Goal: Task Accomplishment & Management: Manage account settings

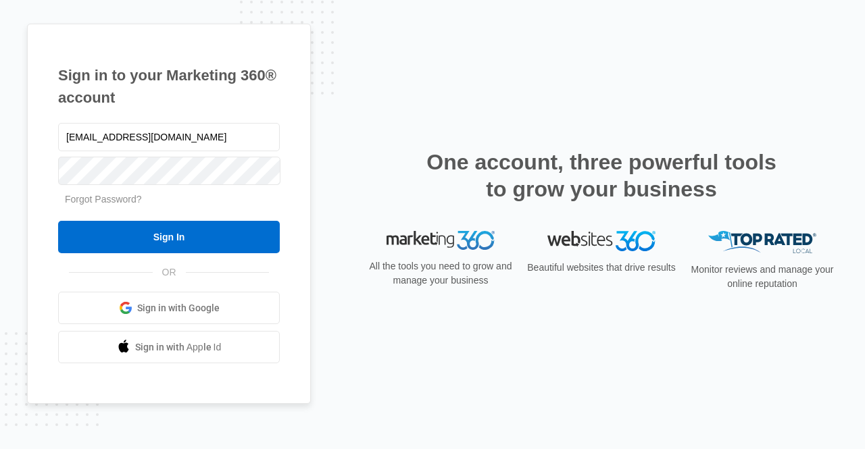
type input "[EMAIL_ADDRESS][DOMAIN_NAME]"
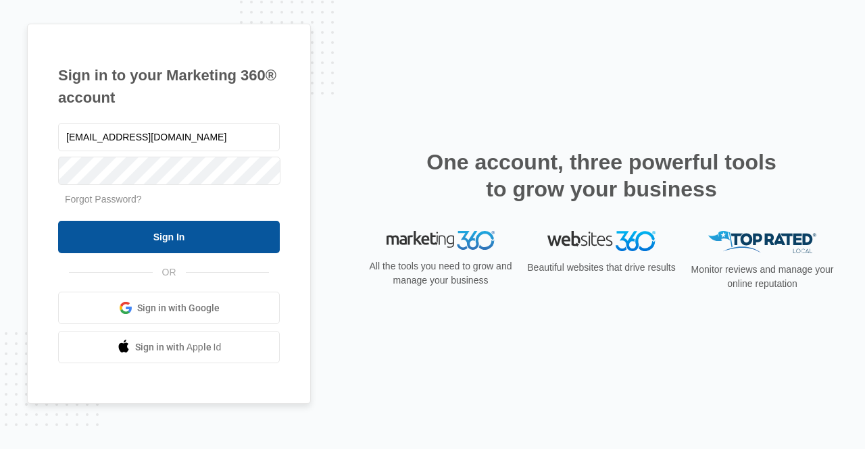
click at [188, 232] on input "Sign In" at bounding box center [169, 237] width 222 height 32
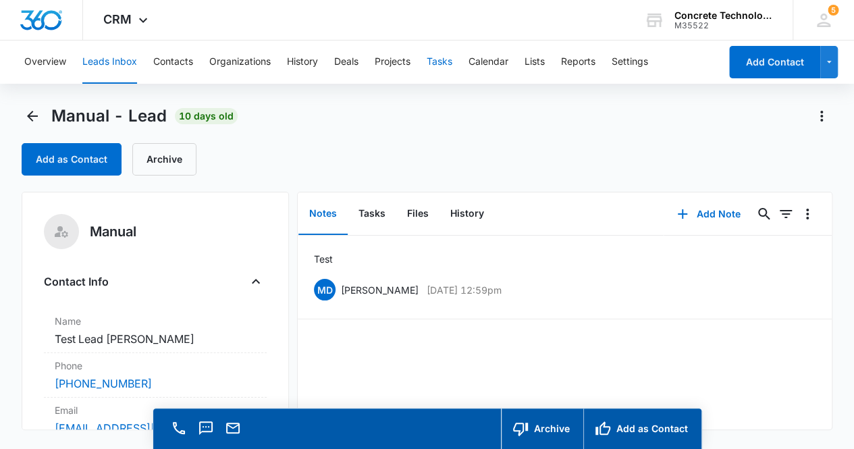
click at [442, 63] on button "Tasks" at bounding box center [440, 62] width 26 height 43
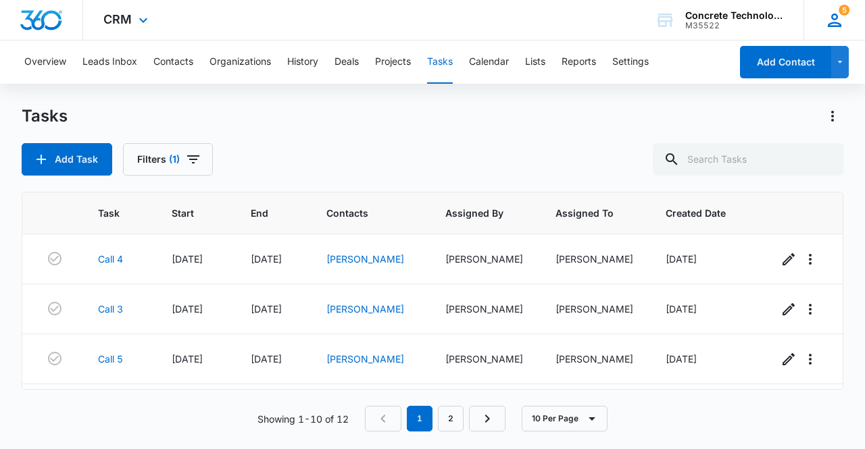
click at [836, 24] on icon at bounding box center [834, 21] width 14 height 14
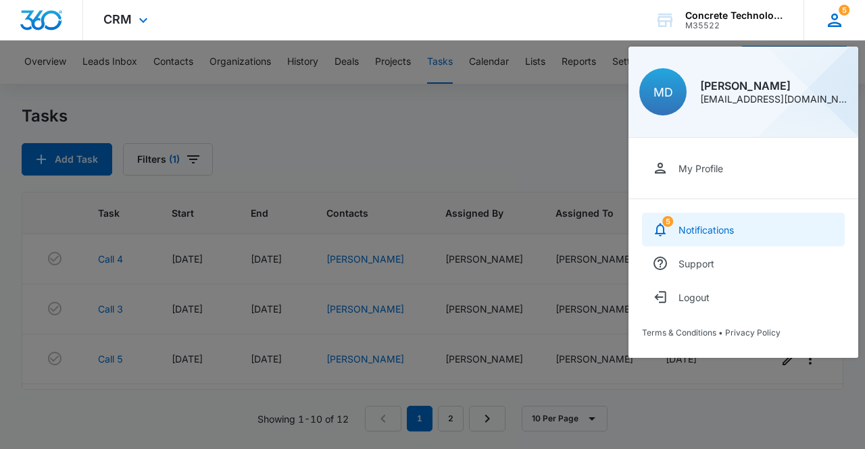
click at [740, 233] on link "5 Notifications" at bounding box center [743, 230] width 203 height 34
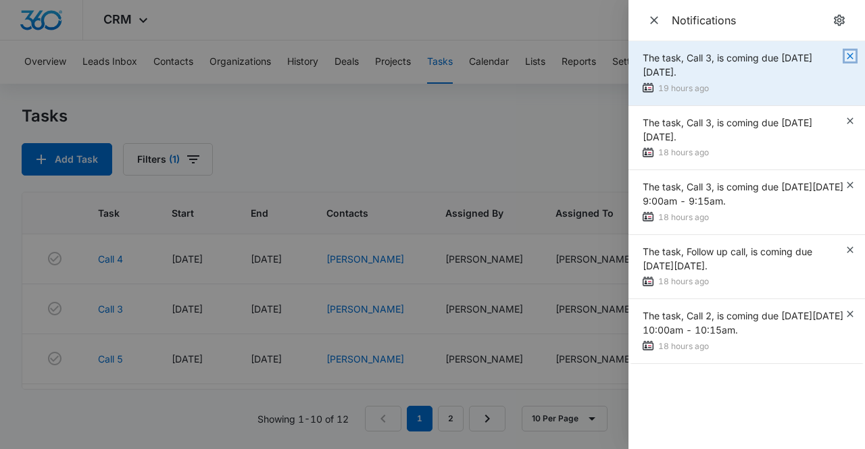
click at [850, 57] on icon "button" at bounding box center [849, 56] width 11 height 11
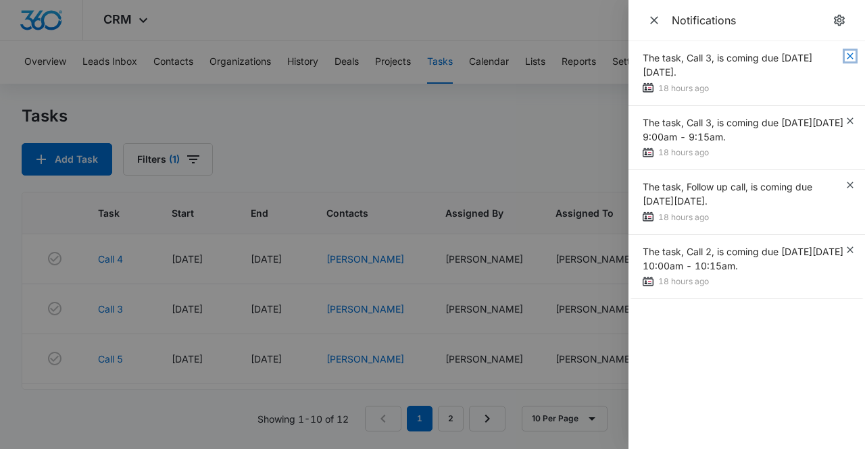
click at [850, 57] on icon "button" at bounding box center [849, 56] width 11 height 11
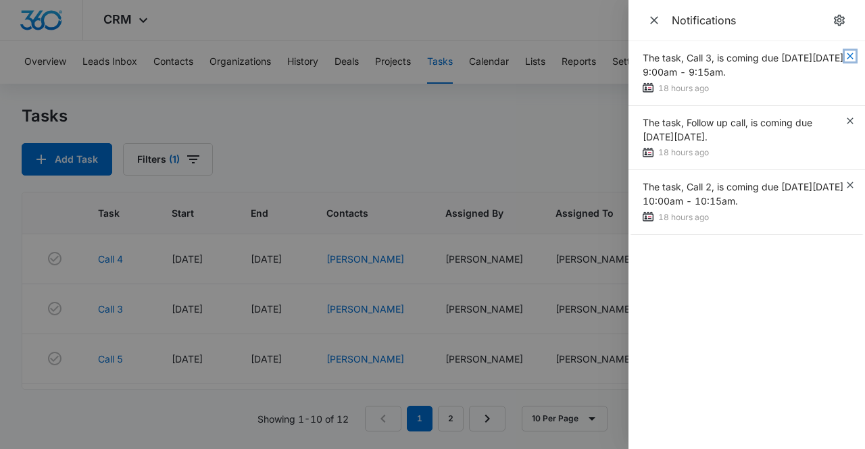
click at [850, 57] on icon "button" at bounding box center [849, 56] width 11 height 11
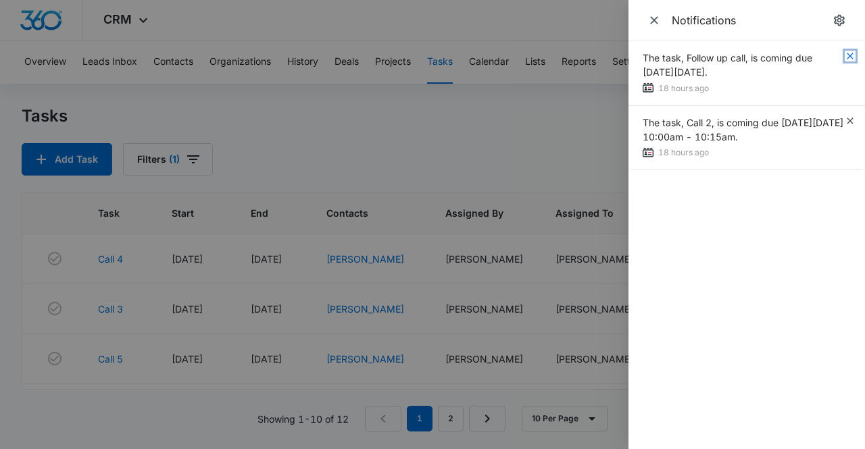
click at [850, 57] on icon "button" at bounding box center [849, 56] width 11 height 11
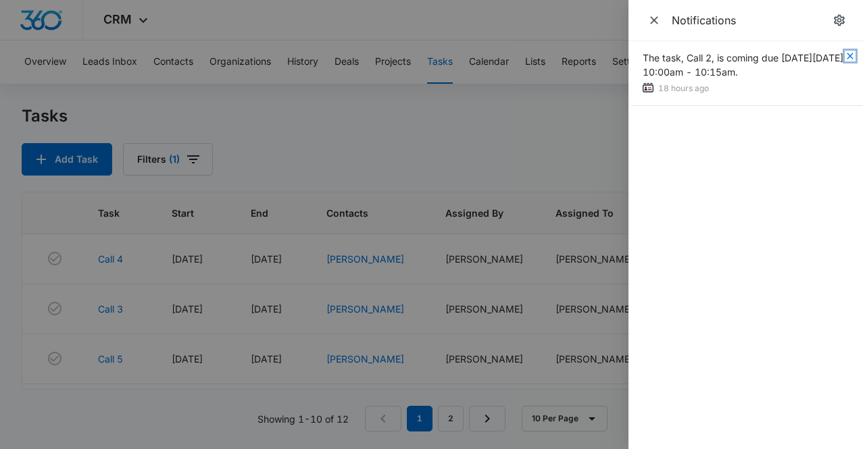
click at [850, 57] on icon "button" at bounding box center [849, 56] width 11 height 11
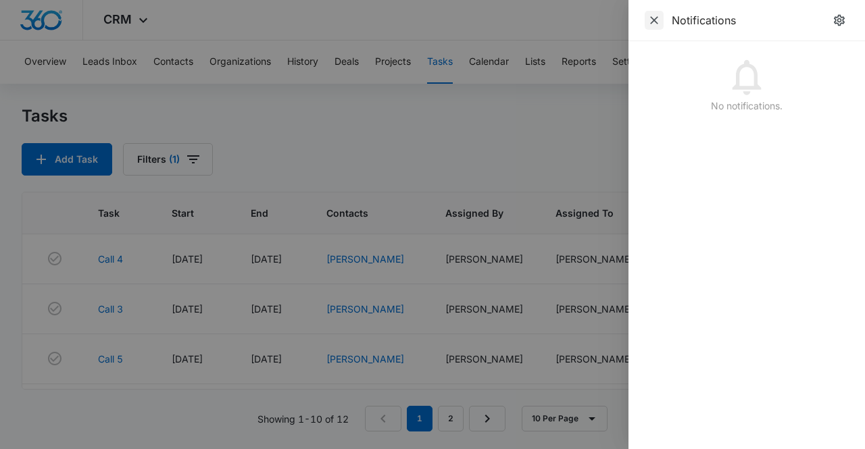
click at [661, 22] on span "Close" at bounding box center [653, 20] width 19 height 19
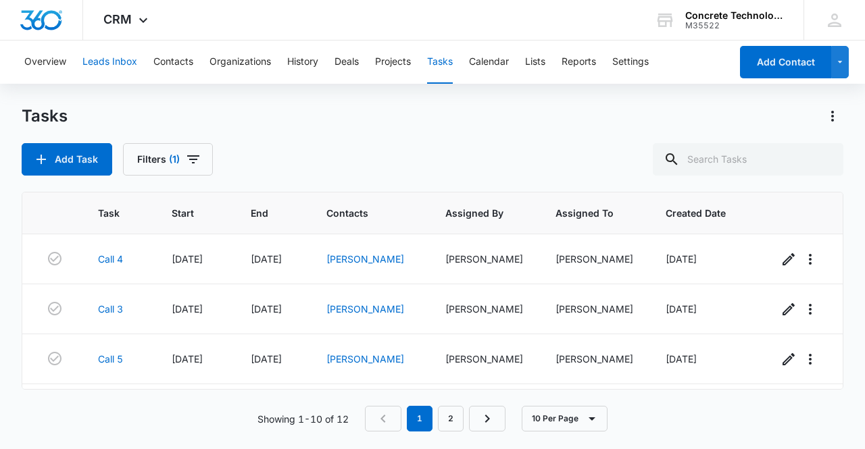
click at [114, 61] on button "Leads Inbox" at bounding box center [109, 62] width 55 height 43
